Goal: Task Accomplishment & Management: Use online tool/utility

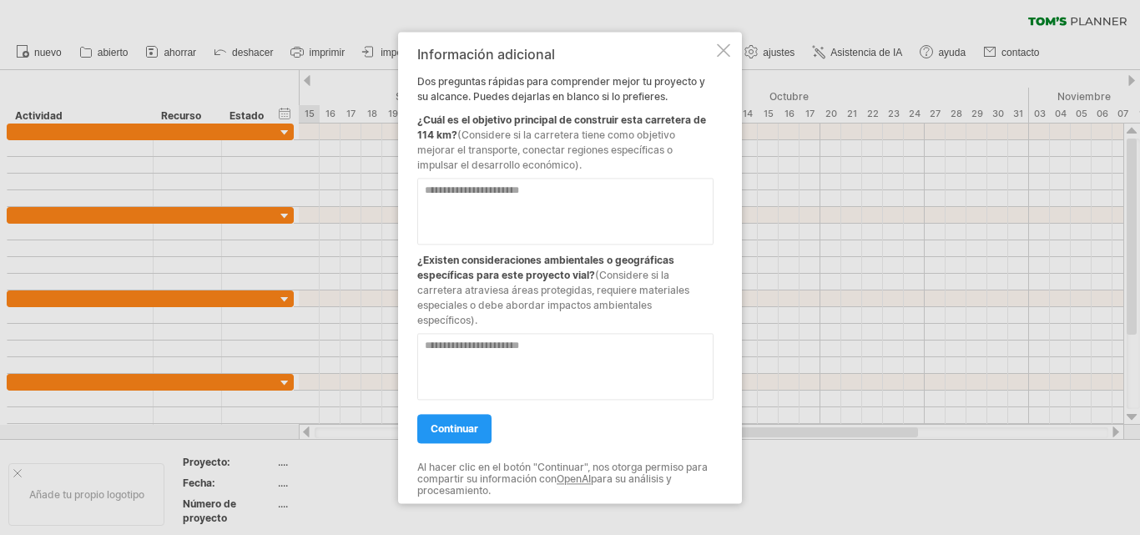
click at [485, 199] on textarea at bounding box center [565, 211] width 296 height 67
type textarea "*"
type textarea "********"
click at [490, 349] on textarea at bounding box center [565, 366] width 296 height 67
type textarea "*"
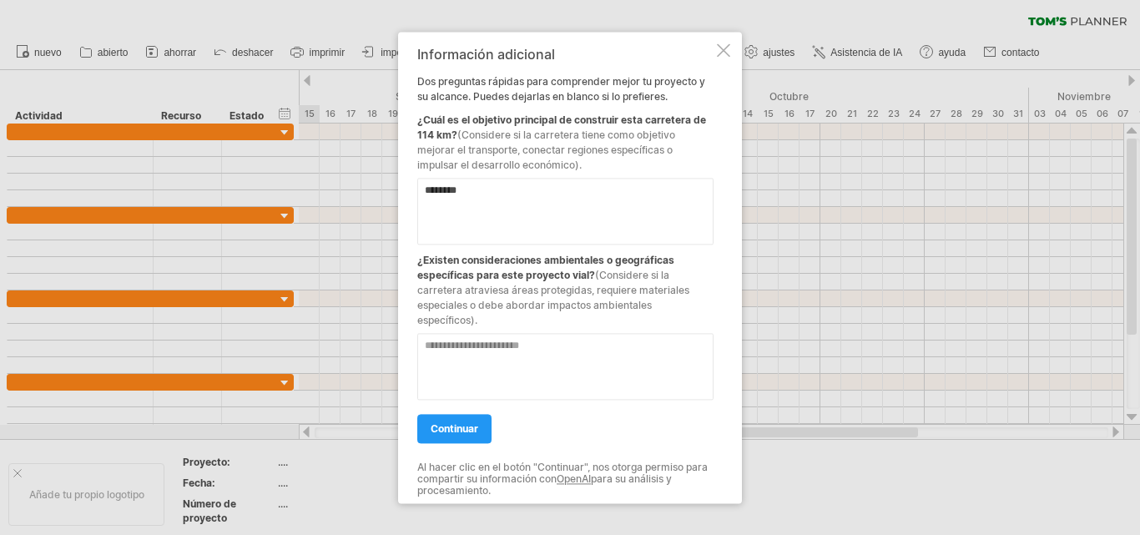
click at [481, 346] on textarea at bounding box center [565, 366] width 296 height 67
type textarea "**********"
click at [472, 430] on font "continuar" at bounding box center [455, 428] width 48 height 13
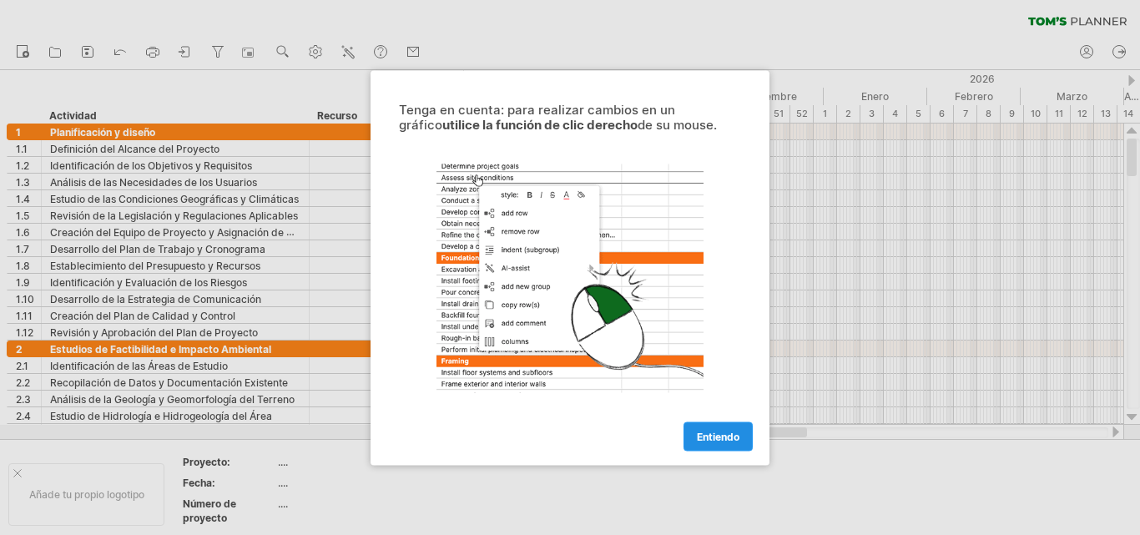
click at [718, 430] on font "Entiendo" at bounding box center [718, 436] width 43 height 13
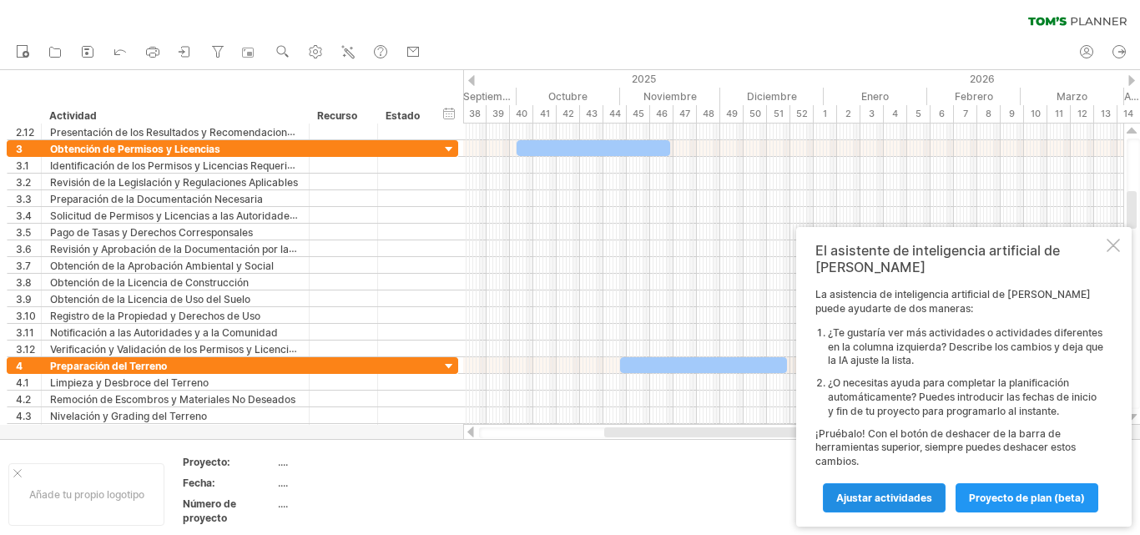
click at [898, 499] on font "Ajustar actividades" at bounding box center [884, 497] width 96 height 13
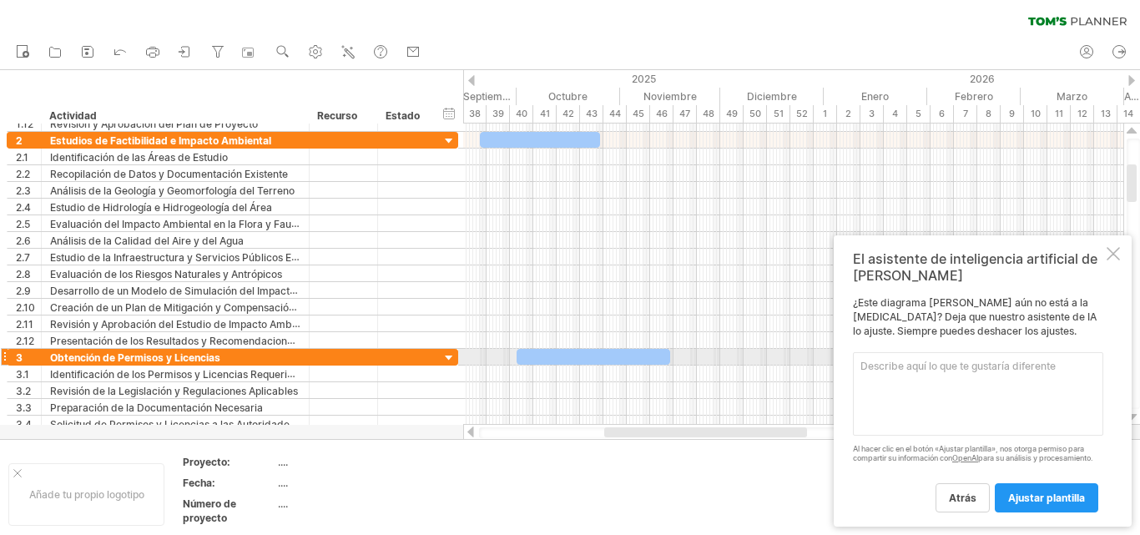
click at [950, 352] on textarea at bounding box center [978, 393] width 250 height 83
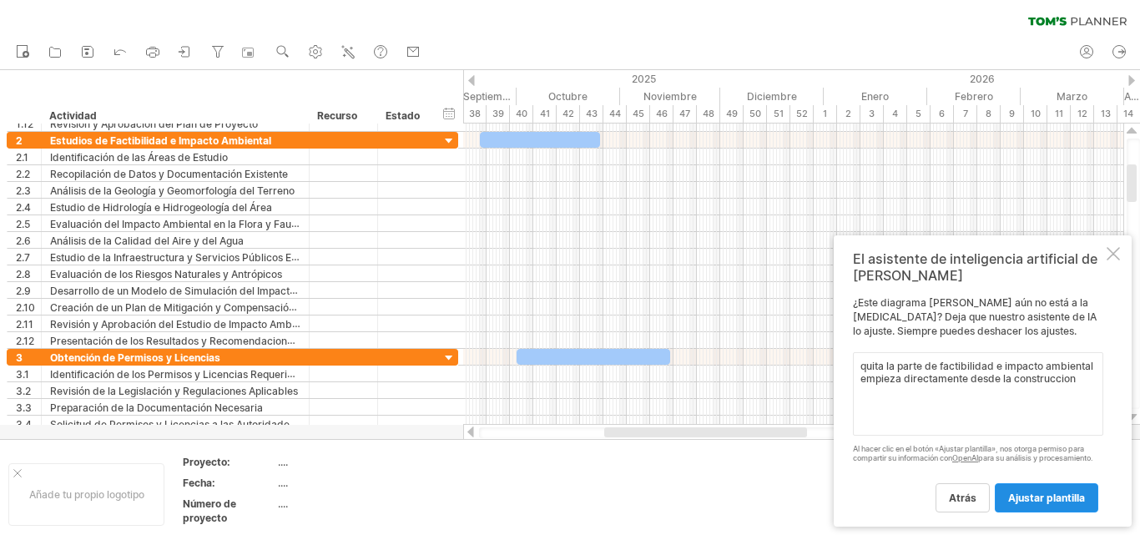
type textarea "quita la parte de factibilidad e impacto ambiental empieza directamente desde l…"
click at [1005, 495] on link "ajustar plantilla" at bounding box center [1046, 497] width 103 height 29
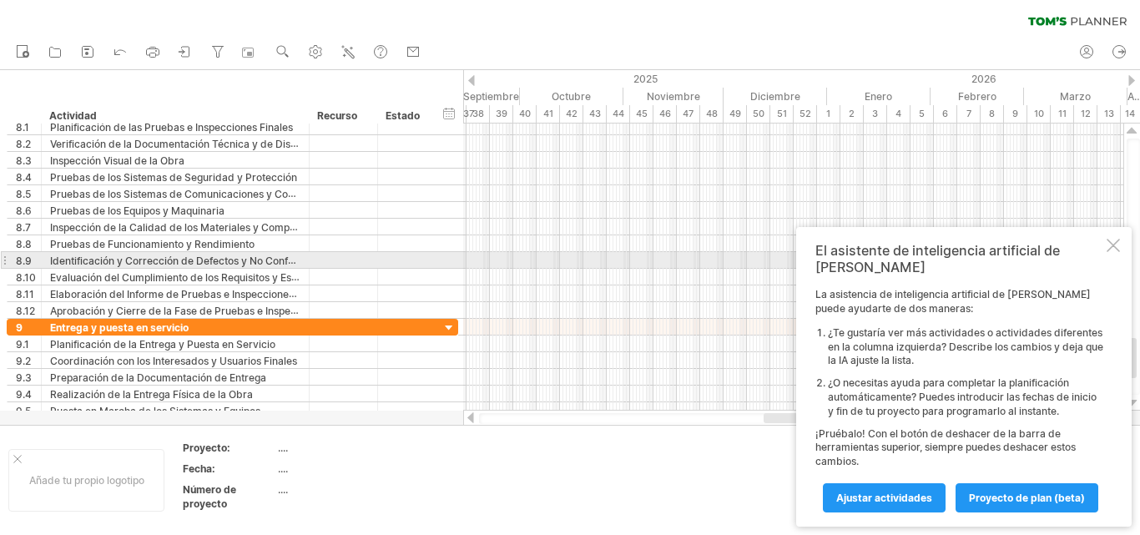
click at [1111, 252] on div at bounding box center [1112, 245] width 13 height 13
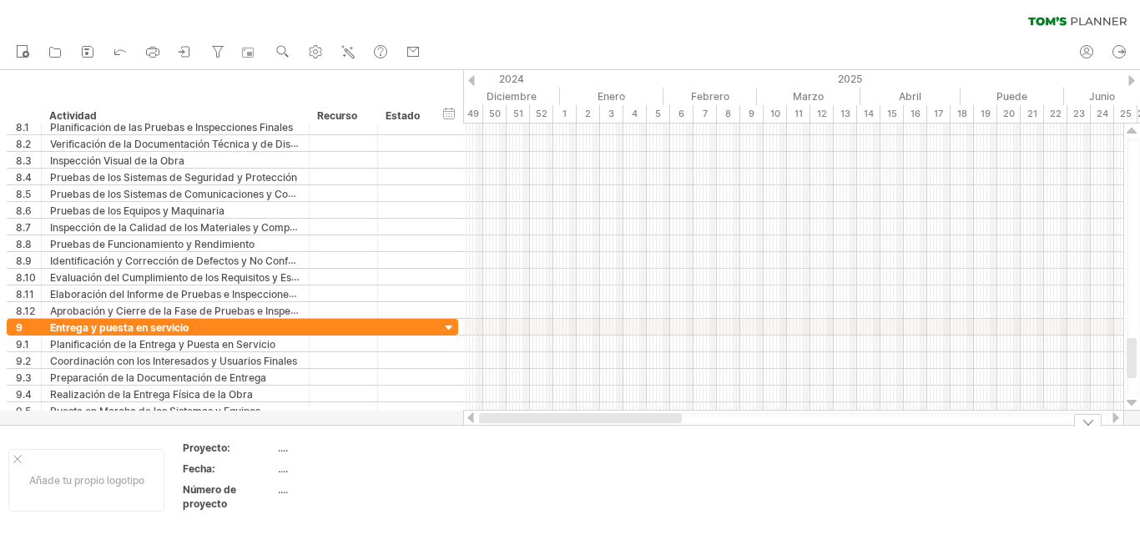
drag, startPoint x: 884, startPoint y: 417, endPoint x: 573, endPoint y: 447, distance: 311.9
click at [573, 447] on div "Intentando acceder a [DOMAIN_NAME] Conectado de nuevo... 0% borrar filtro" at bounding box center [570, 267] width 1140 height 535
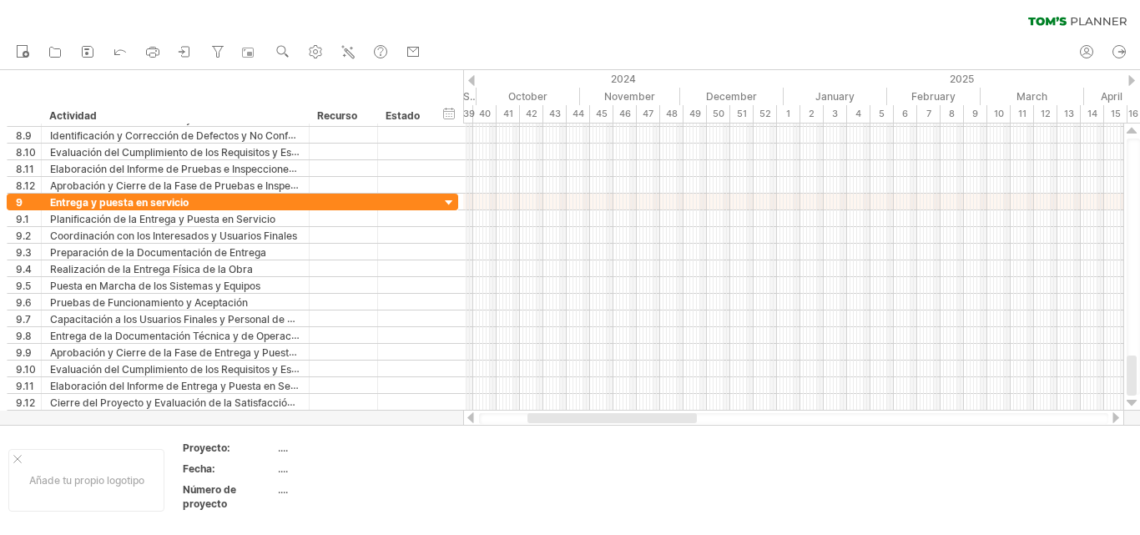
drag, startPoint x: 633, startPoint y: 415, endPoint x: 557, endPoint y: 419, distance: 76.0
click at [557, 419] on div at bounding box center [611, 418] width 169 height 10
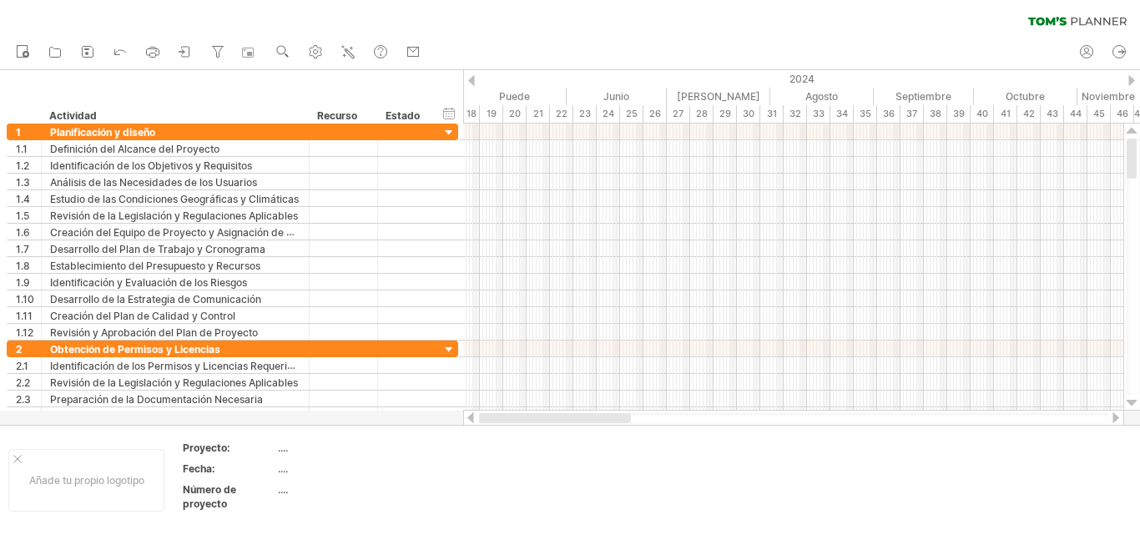
drag, startPoint x: 622, startPoint y: 418, endPoint x: 465, endPoint y: 421, distance: 157.7
click at [465, 421] on div at bounding box center [793, 418] width 661 height 17
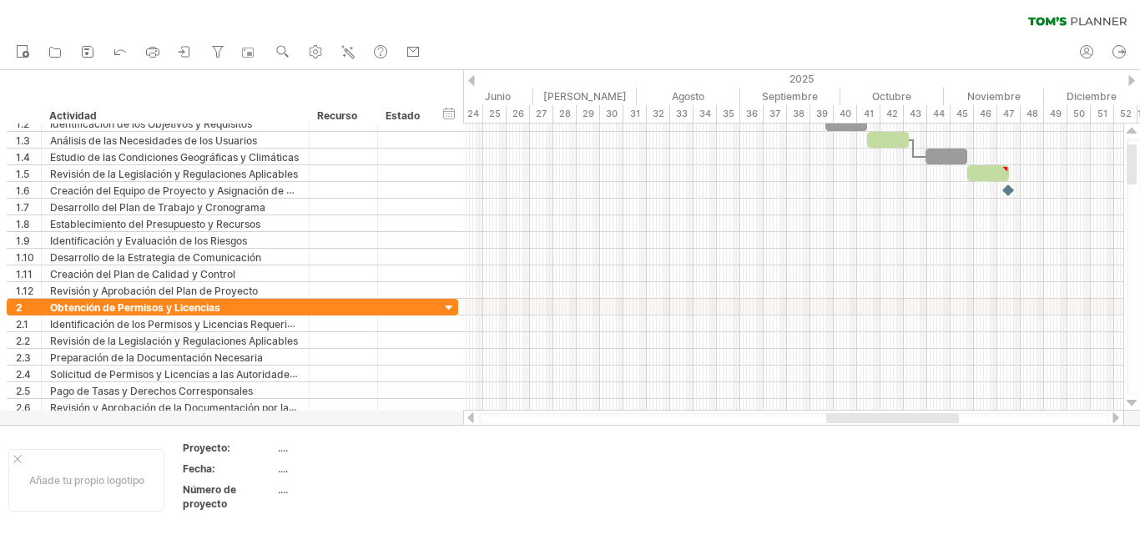
drag, startPoint x: 675, startPoint y: 415, endPoint x: 869, endPoint y: 415, distance: 194.4
click at [869, 415] on div at bounding box center [892, 418] width 133 height 10
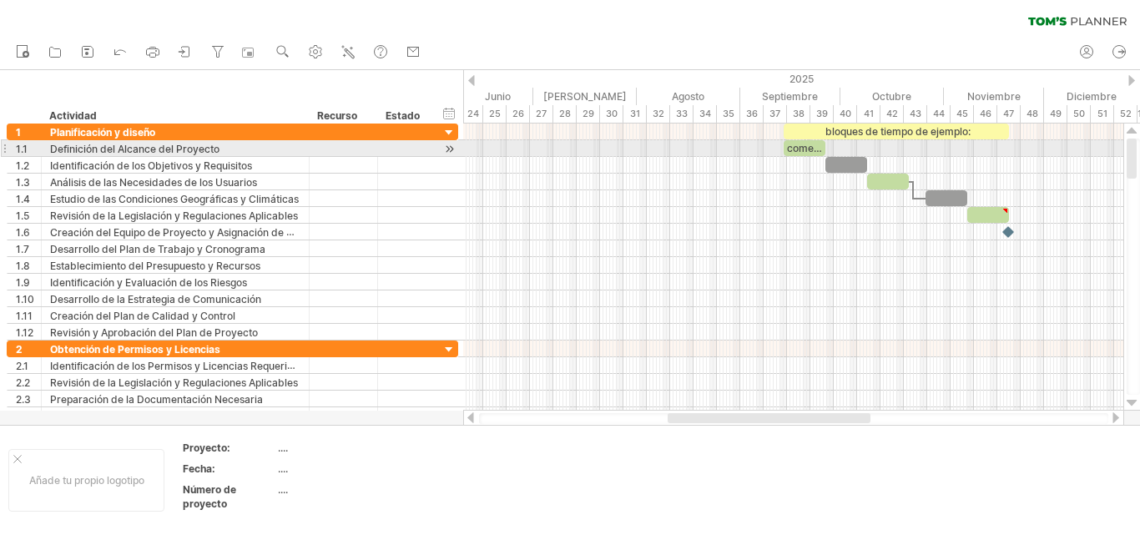
click at [801, 147] on font "comenzar" at bounding box center [811, 148] width 48 height 13
